Goal: Task Accomplishment & Management: Complete application form

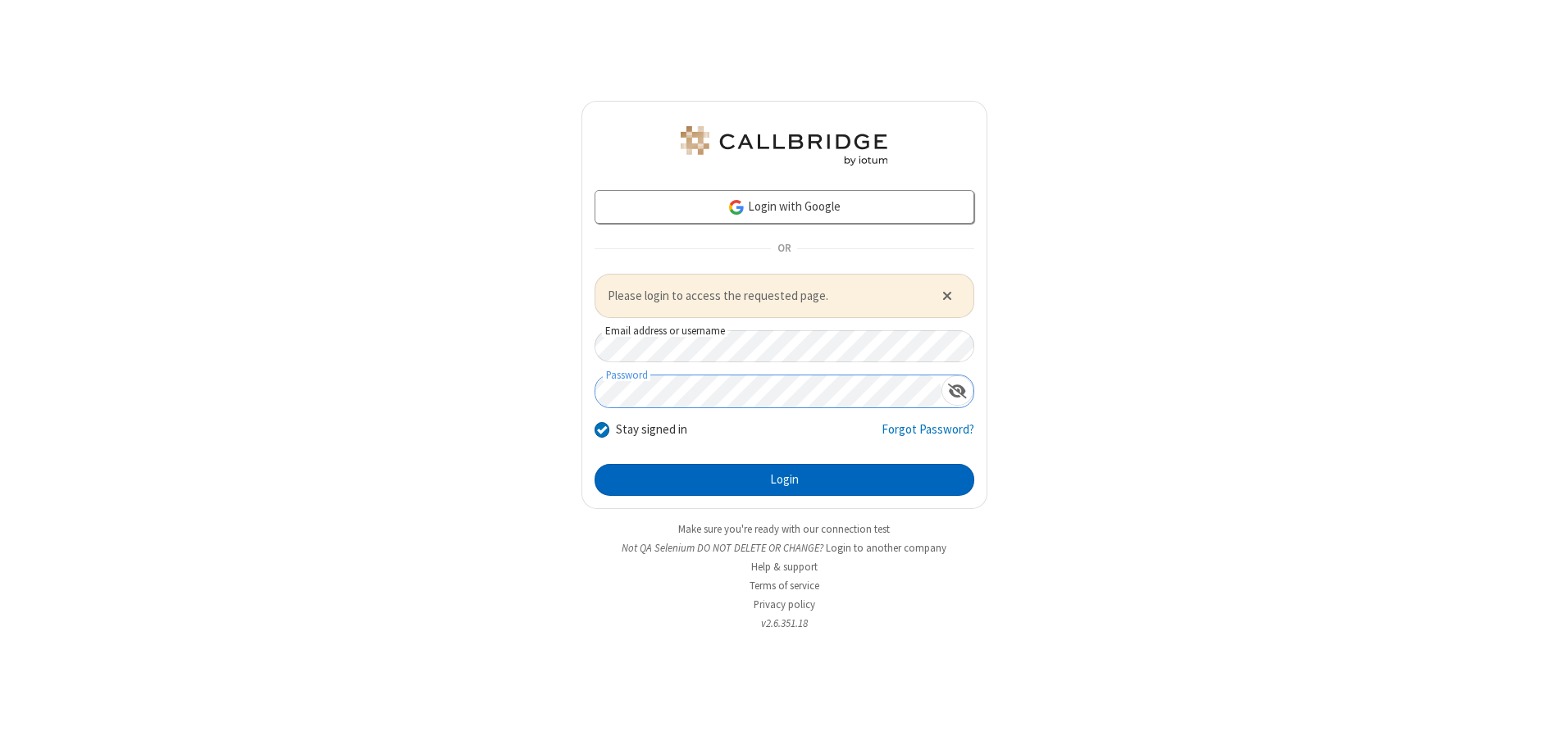
click at [784, 479] on button "Login" at bounding box center [785, 480] width 380 height 33
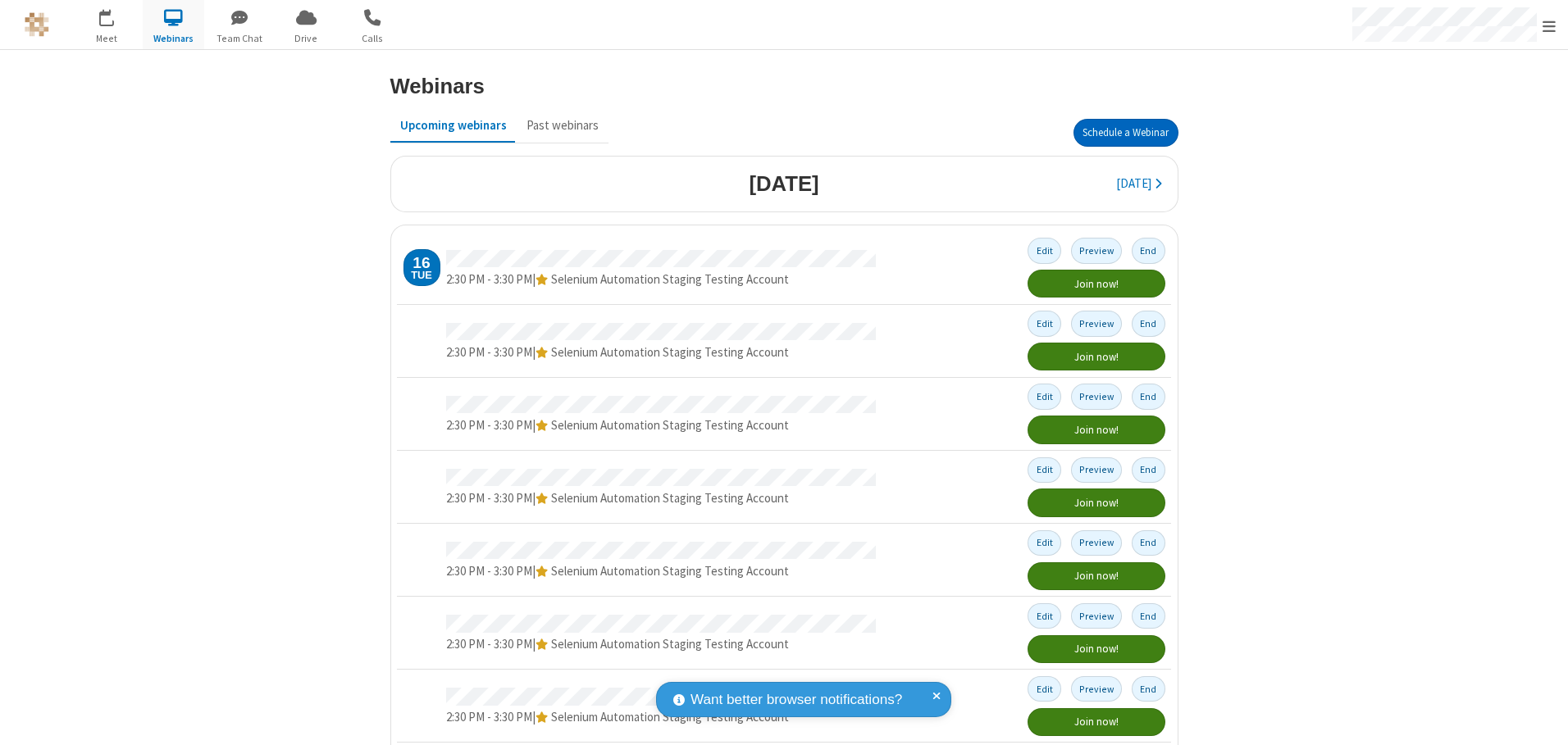
click at [1119, 132] on button "Schedule a Webinar" at bounding box center [1126, 133] width 105 height 28
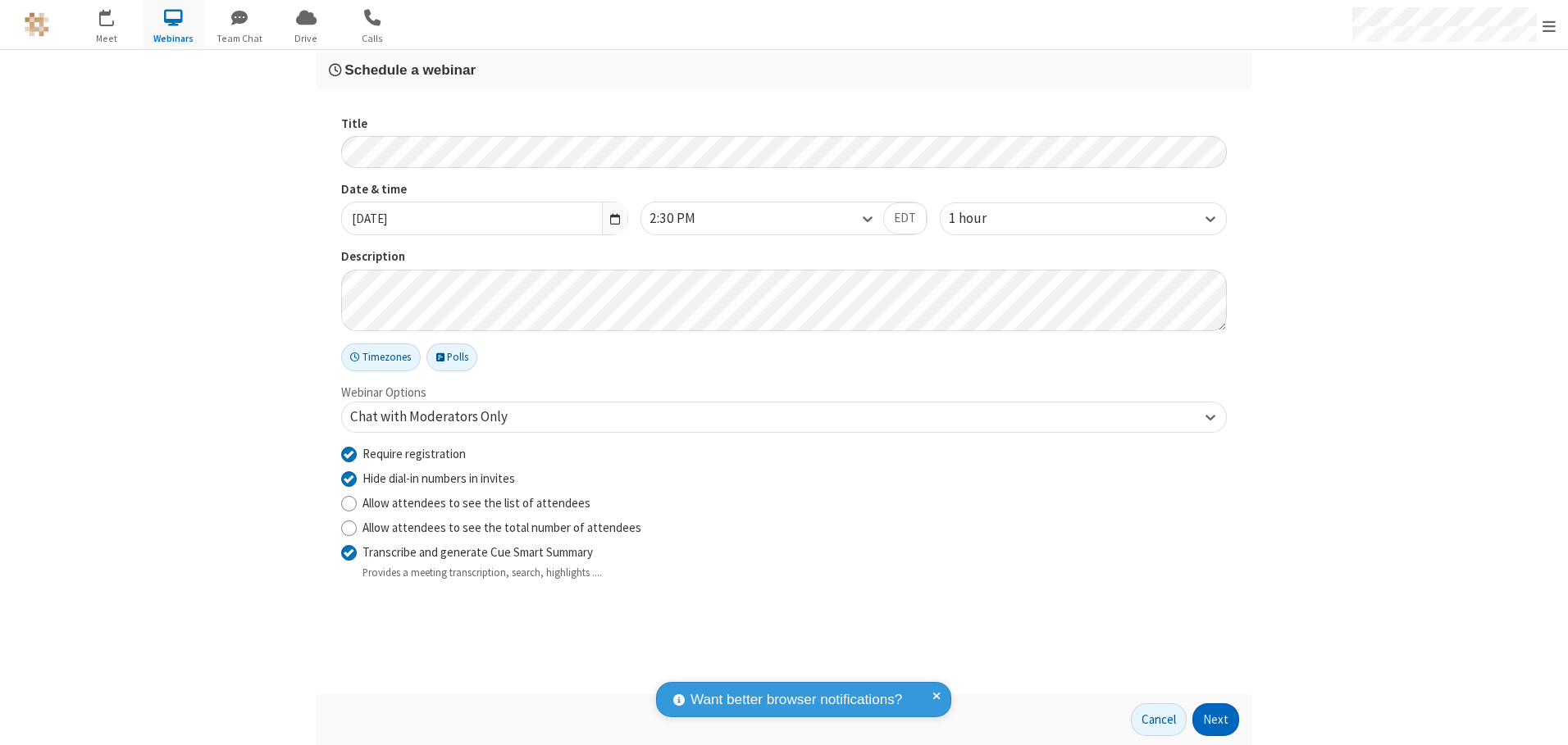
click at [1217, 720] on button "Next" at bounding box center [1216, 719] width 47 height 33
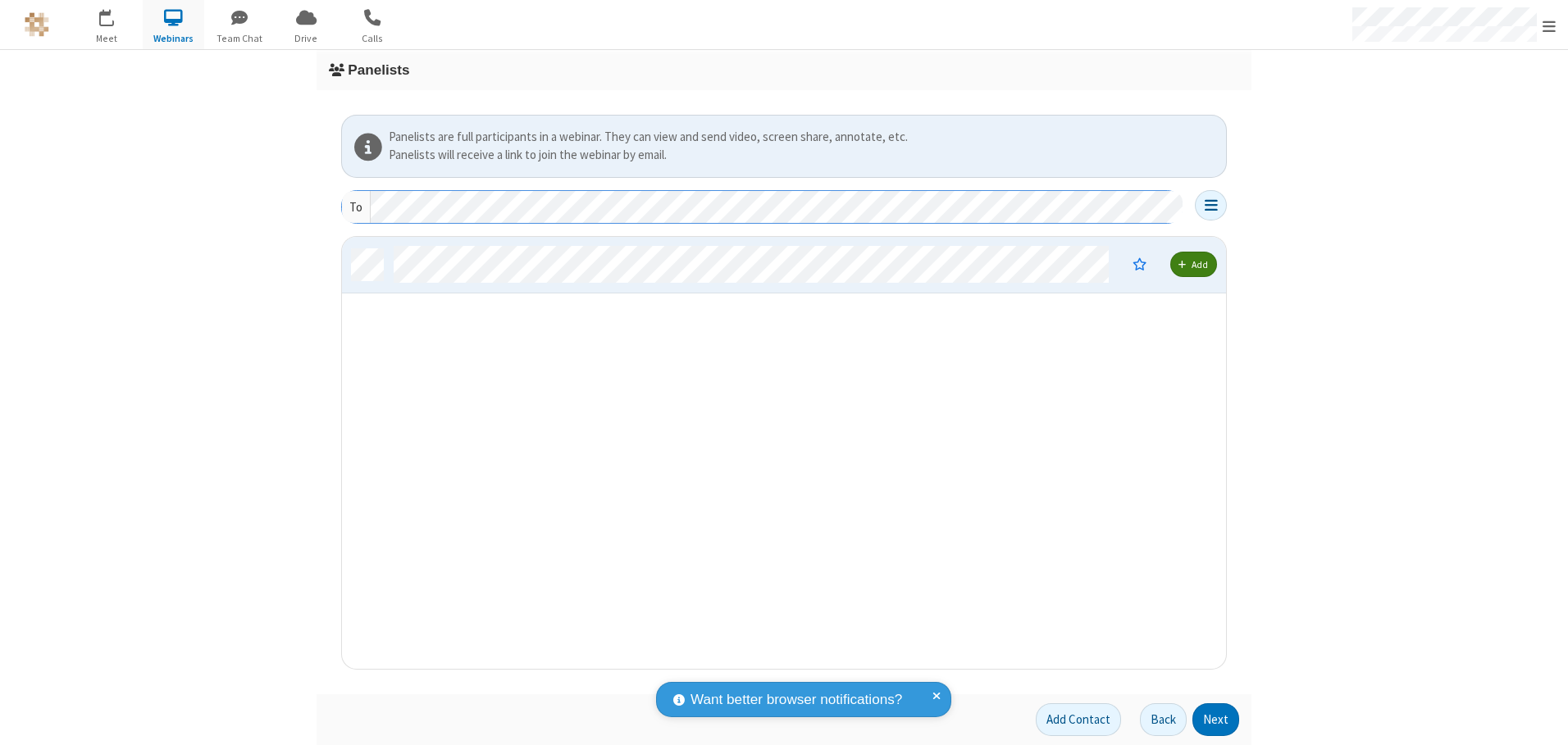
scroll to position [420, 872]
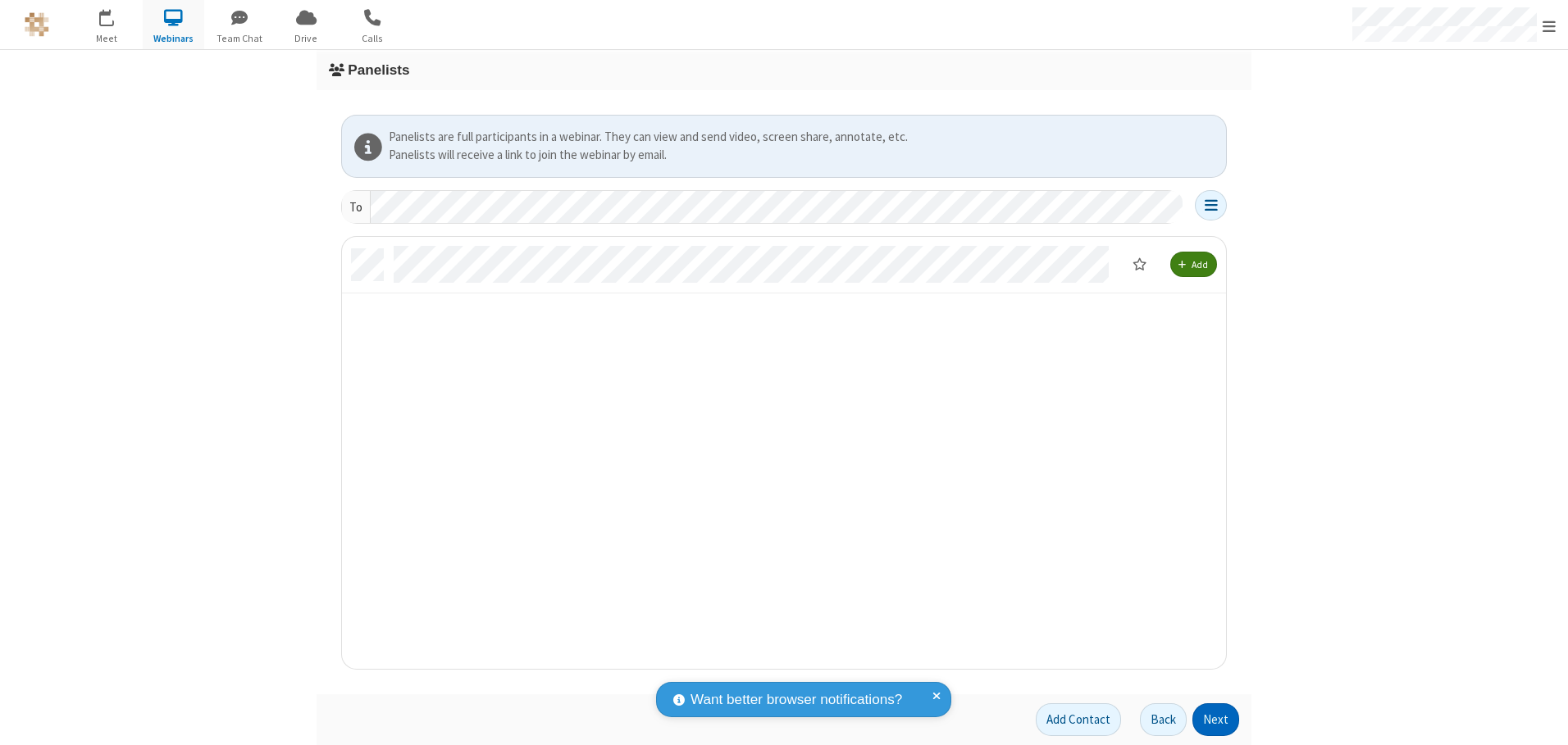
click at [1217, 720] on button "Next" at bounding box center [1216, 719] width 47 height 33
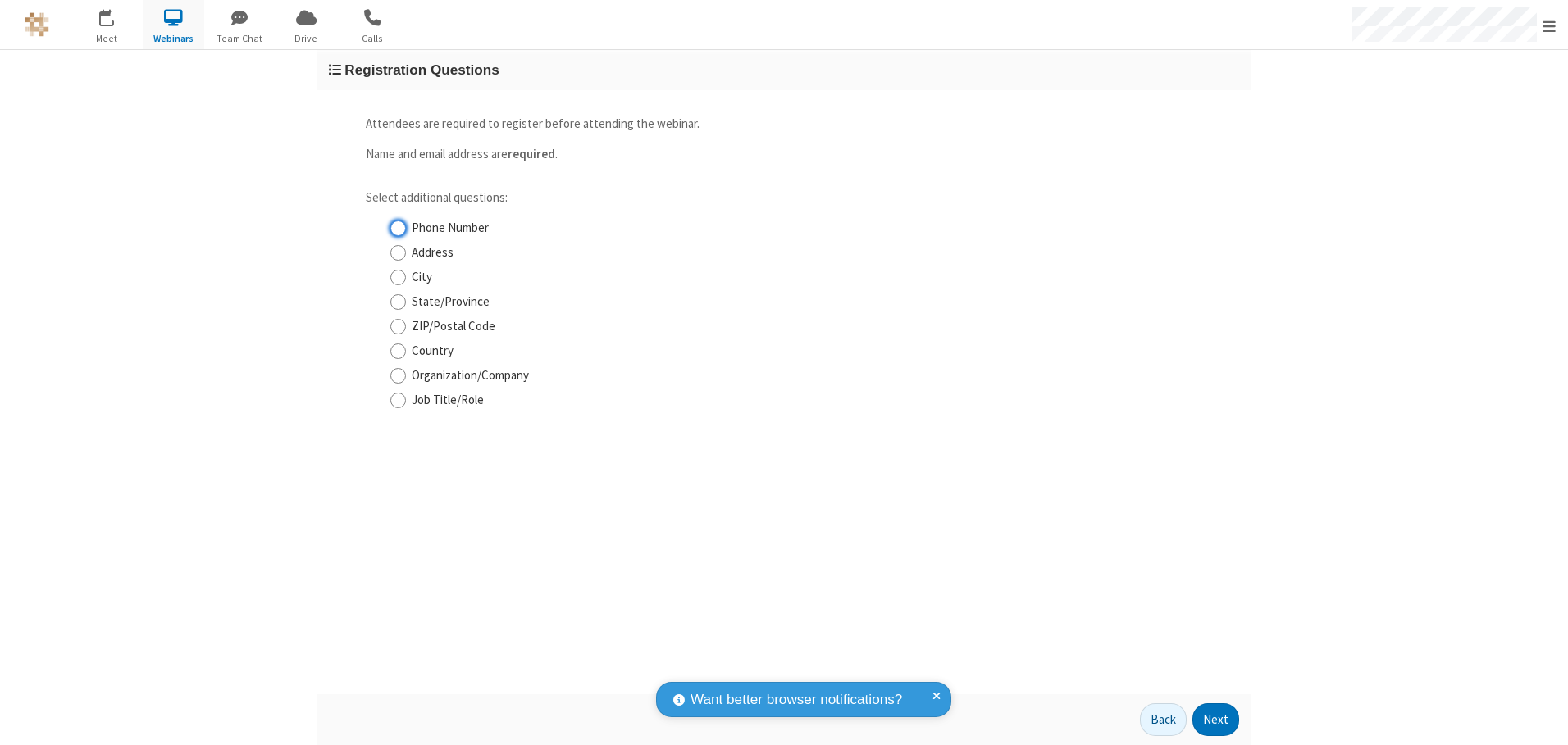
click at [398, 228] on input "Phone Number" at bounding box center [398, 229] width 16 height 18
checkbox input "true"
click at [1217, 720] on button "Next" at bounding box center [1216, 719] width 47 height 33
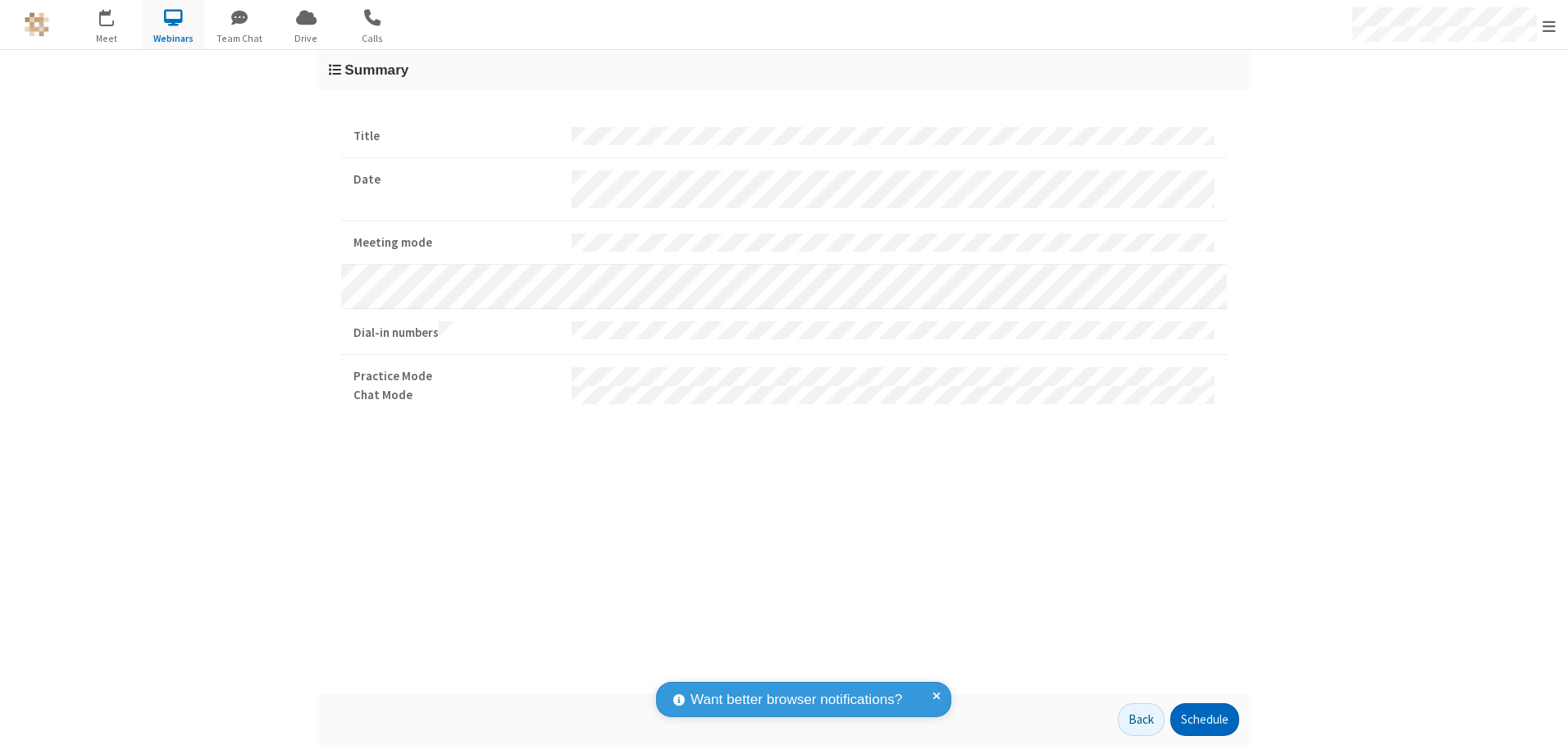
click at [1204, 720] on button "Schedule" at bounding box center [1205, 719] width 69 height 33
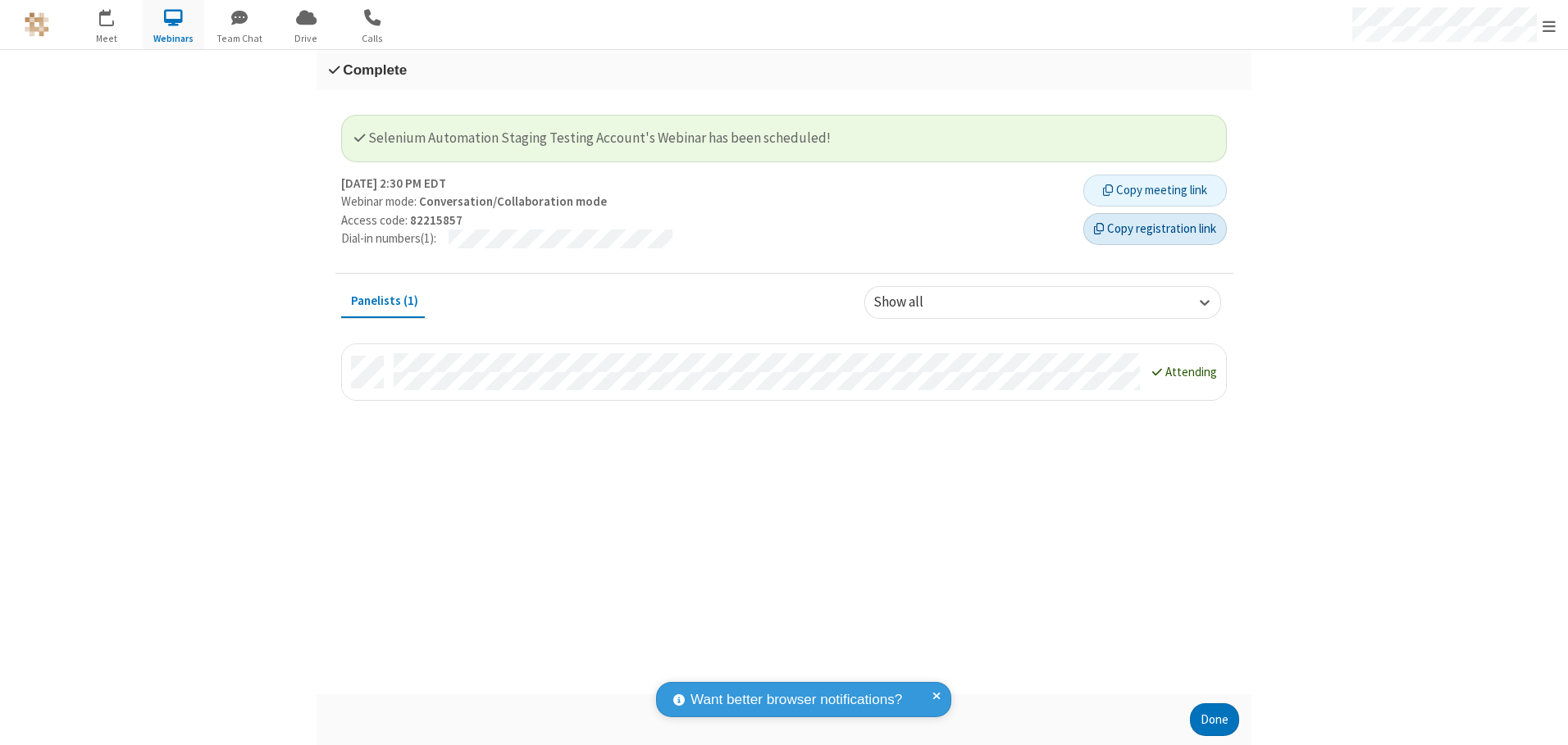
click at [1155, 229] on button "Copy registration link" at bounding box center [1155, 230] width 144 height 33
click at [1215, 720] on button "Done" at bounding box center [1215, 719] width 49 height 33
